Goal: Transaction & Acquisition: Purchase product/service

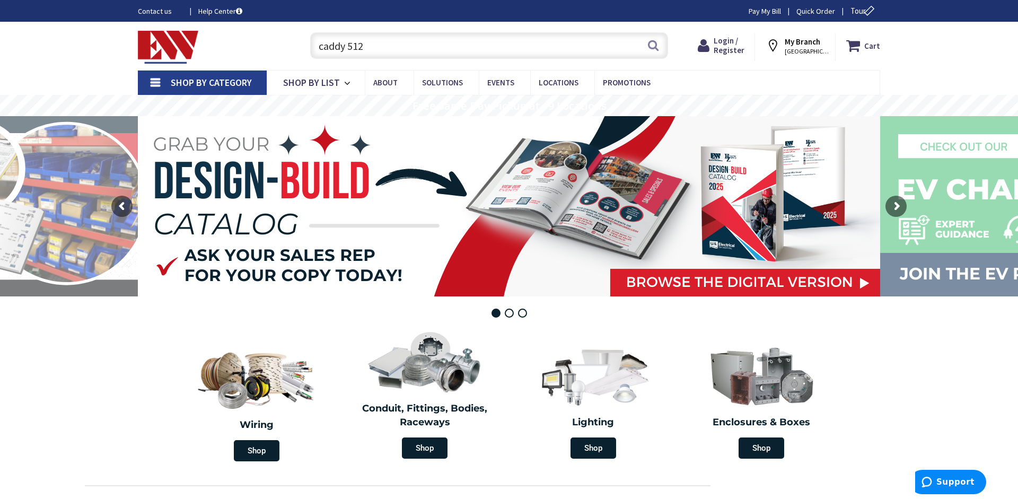
type input "caddy 512"
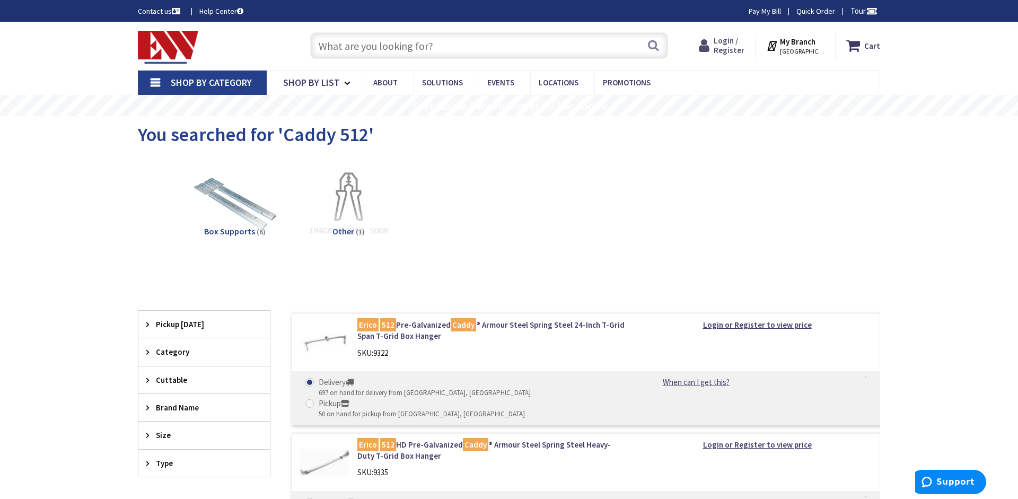
click at [734, 41] on span "Login / Register" at bounding box center [728, 46] width 31 height 20
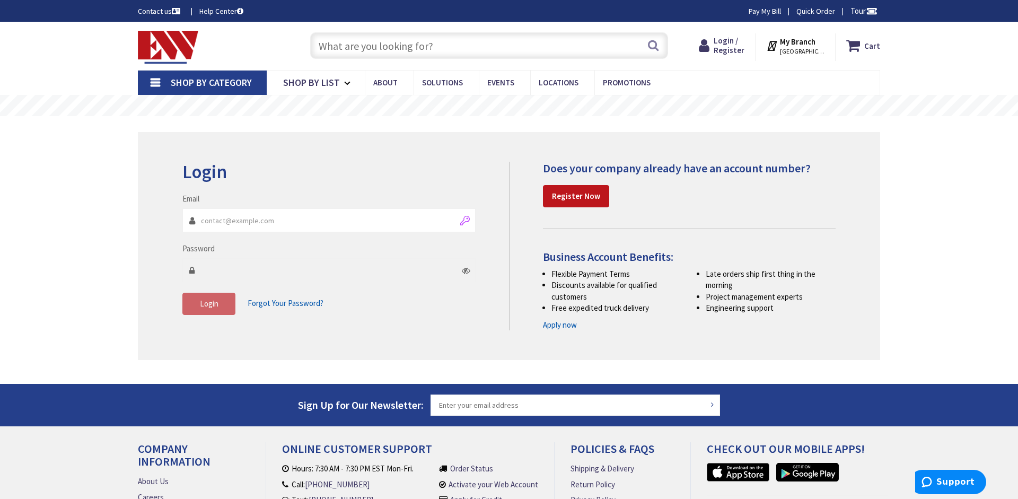
click at [467, 220] on input "Email" at bounding box center [328, 220] width 293 height 24
type input "ryanleblond@bloomfieldelectric.com"
click at [206, 306] on span "Login" at bounding box center [209, 303] width 19 height 10
